Goal: Use online tool/utility: Utilize a website feature to perform a specific function

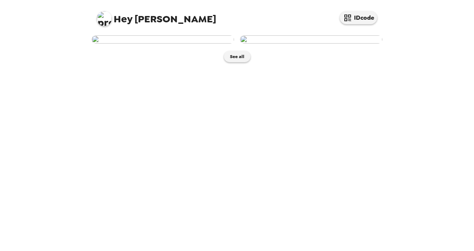
click at [146, 44] on img at bounding box center [163, 39] width 142 height 8
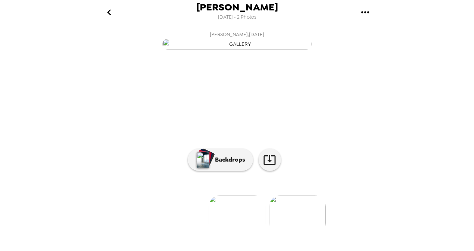
scroll to position [71, 0]
click at [228, 178] on div at bounding box center [237, 202] width 298 height 63
click at [223, 164] on p "Backdrops" at bounding box center [228, 159] width 34 height 9
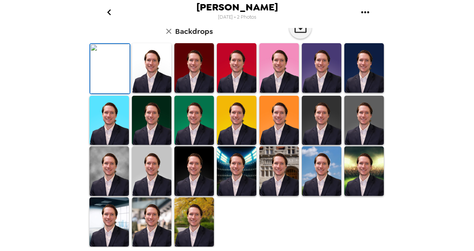
click at [363, 93] on img at bounding box center [363, 68] width 39 height 50
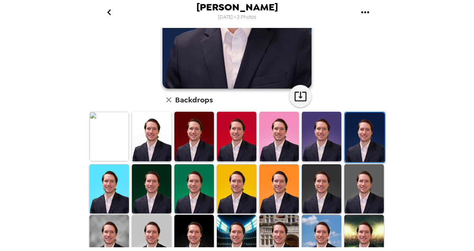
scroll to position [186, 0]
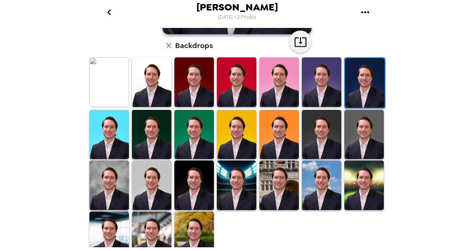
click at [115, 177] on img at bounding box center [108, 186] width 39 height 50
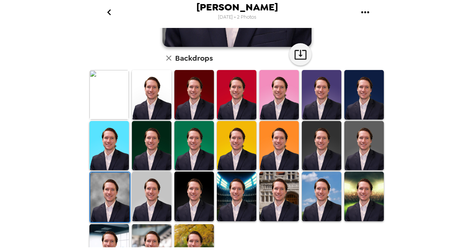
scroll to position [196, 0]
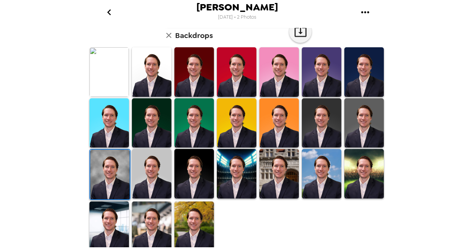
click at [354, 165] on img at bounding box center [363, 174] width 39 height 50
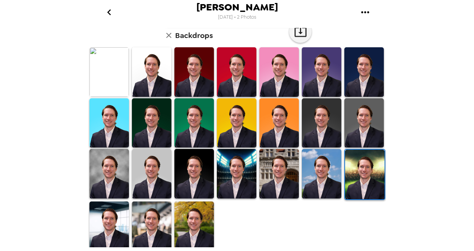
click at [93, 165] on img at bounding box center [108, 174] width 39 height 50
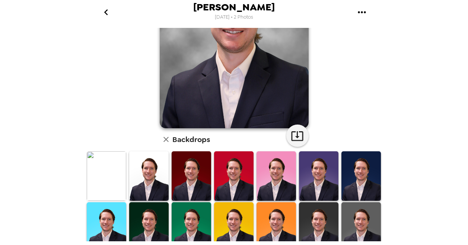
scroll to position [97, 0]
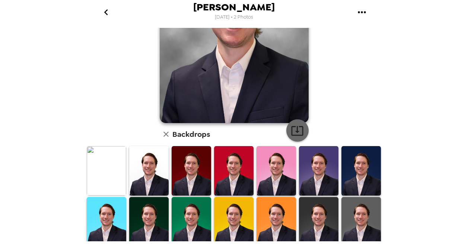
click at [301, 128] on button "button" at bounding box center [297, 131] width 22 height 22
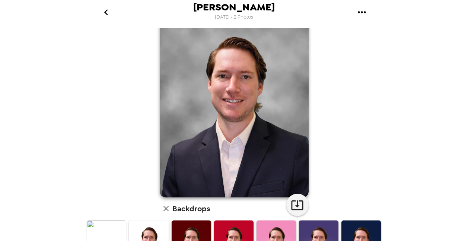
scroll to position [60, 0]
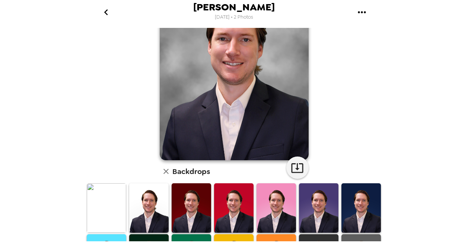
click at [276, 198] on img at bounding box center [276, 209] width 39 height 50
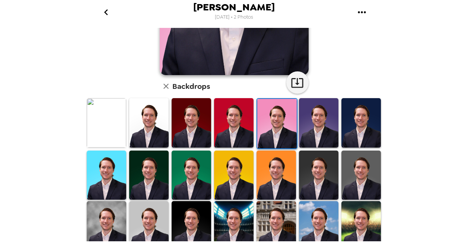
scroll to position [149, 0]
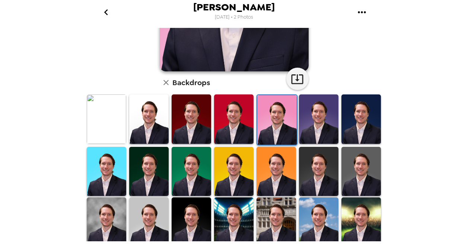
click at [348, 176] on img at bounding box center [361, 172] width 39 height 50
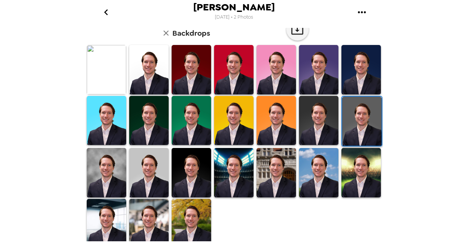
scroll to position [202, 0]
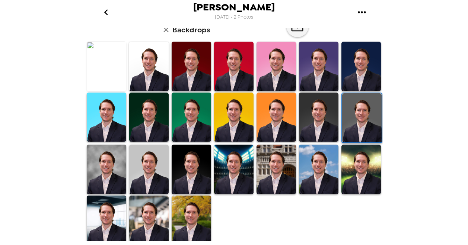
click at [115, 165] on img at bounding box center [106, 170] width 39 height 50
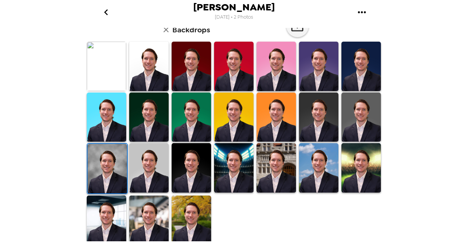
click at [146, 168] on img at bounding box center [148, 168] width 39 height 50
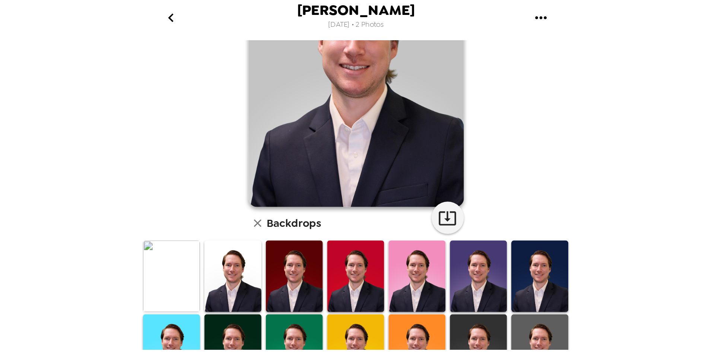
scroll to position [78, 0]
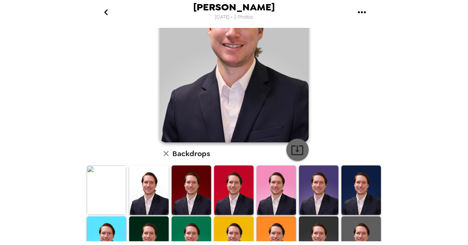
click at [291, 151] on icon "button" at bounding box center [297, 151] width 12 height 10
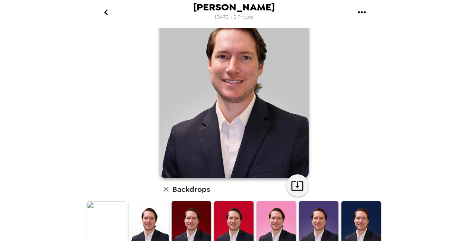
scroll to position [50, 0]
